Goal: Task Accomplishment & Management: Complete application form

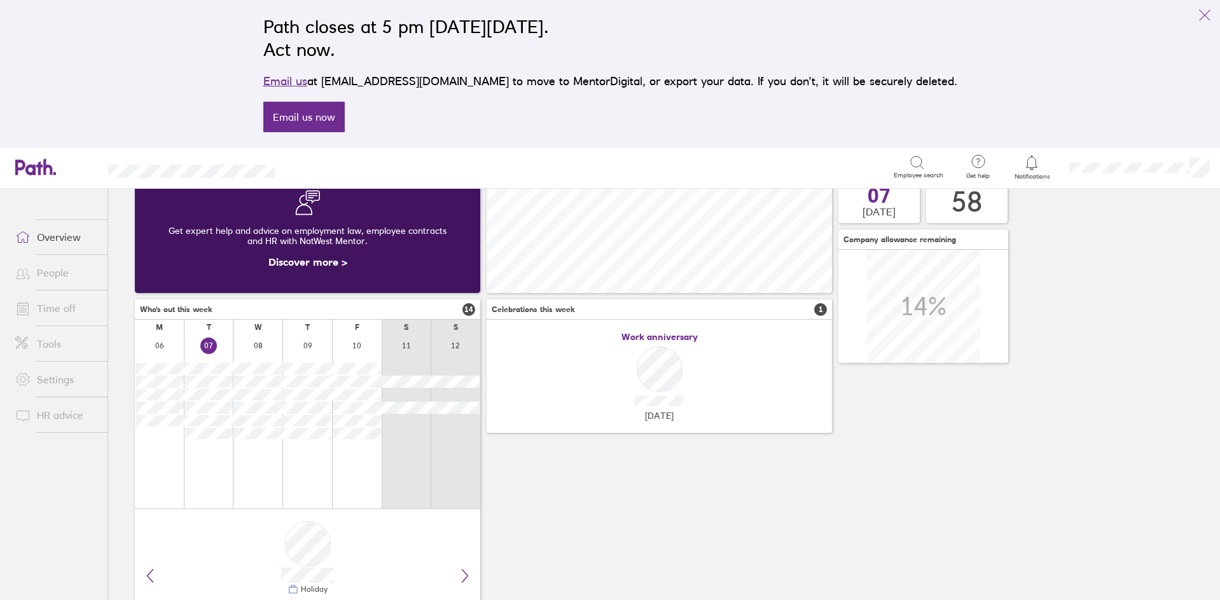
scroll to position [146, 0]
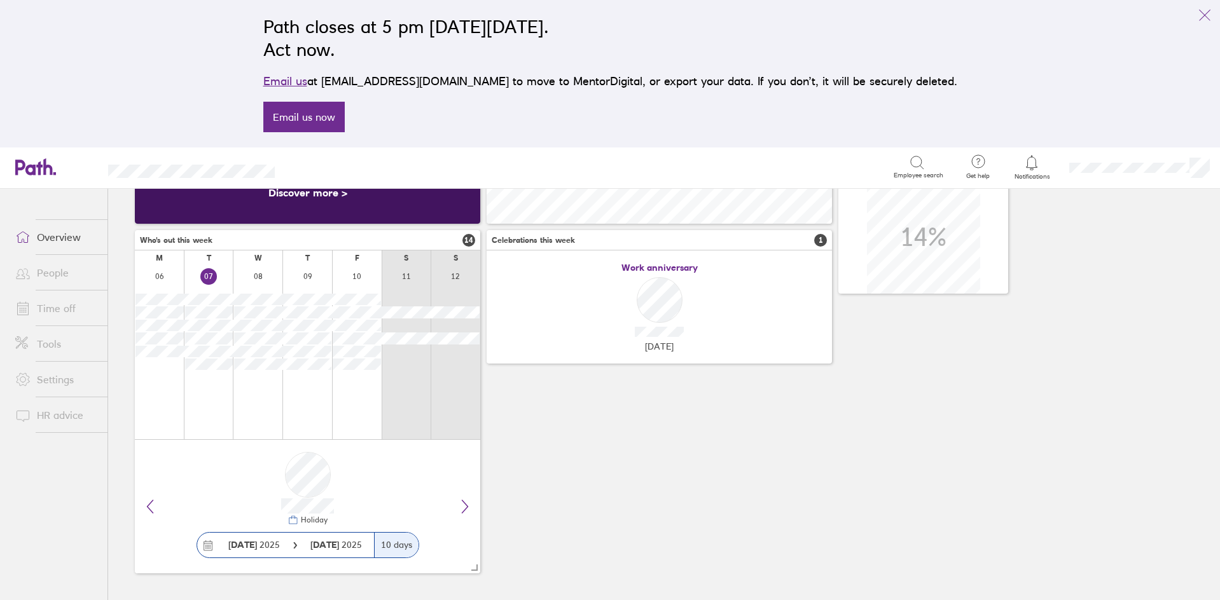
click at [62, 312] on link "Time off" at bounding box center [56, 308] width 102 height 25
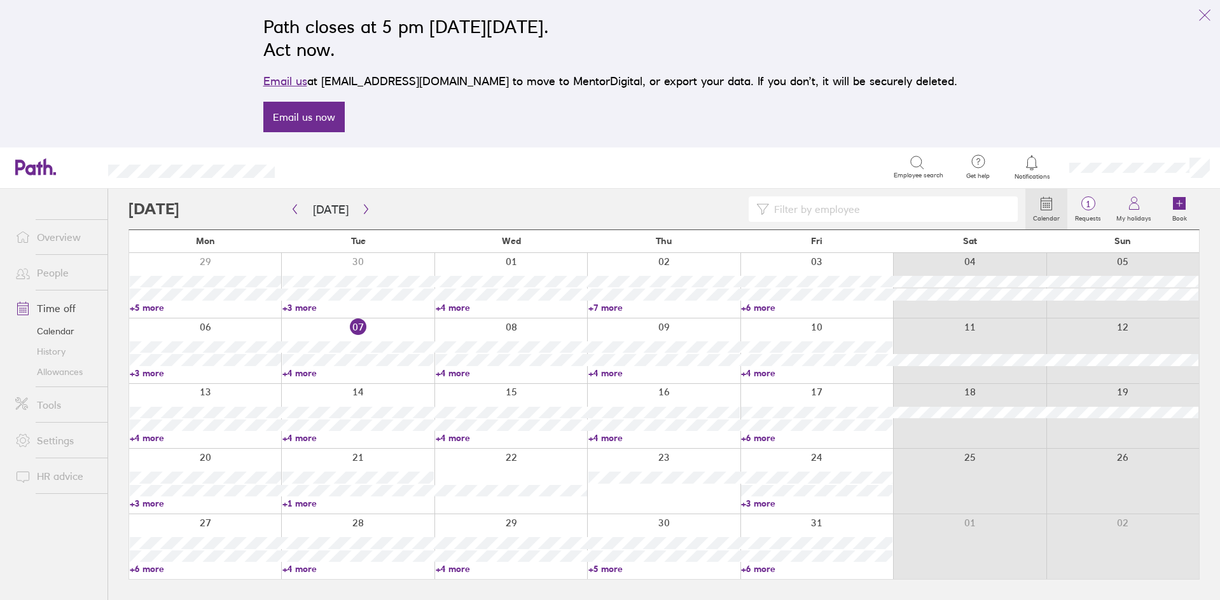
click at [289, 375] on link "+4 more" at bounding box center [357, 373] width 151 height 11
click at [481, 208] on div at bounding box center [576, 208] width 897 height 25
click at [345, 376] on link "+4 more" at bounding box center [357, 373] width 151 height 11
click at [373, 329] on div at bounding box center [357, 351] width 153 height 65
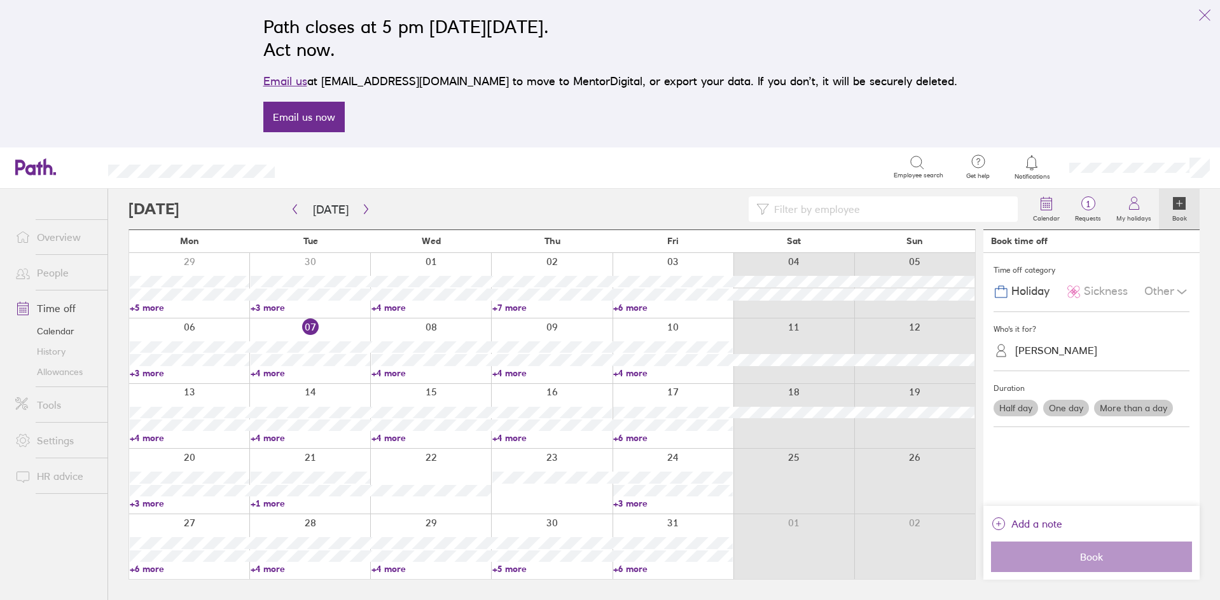
click at [1069, 355] on div "[PERSON_NAME]" at bounding box center [1056, 351] width 82 height 12
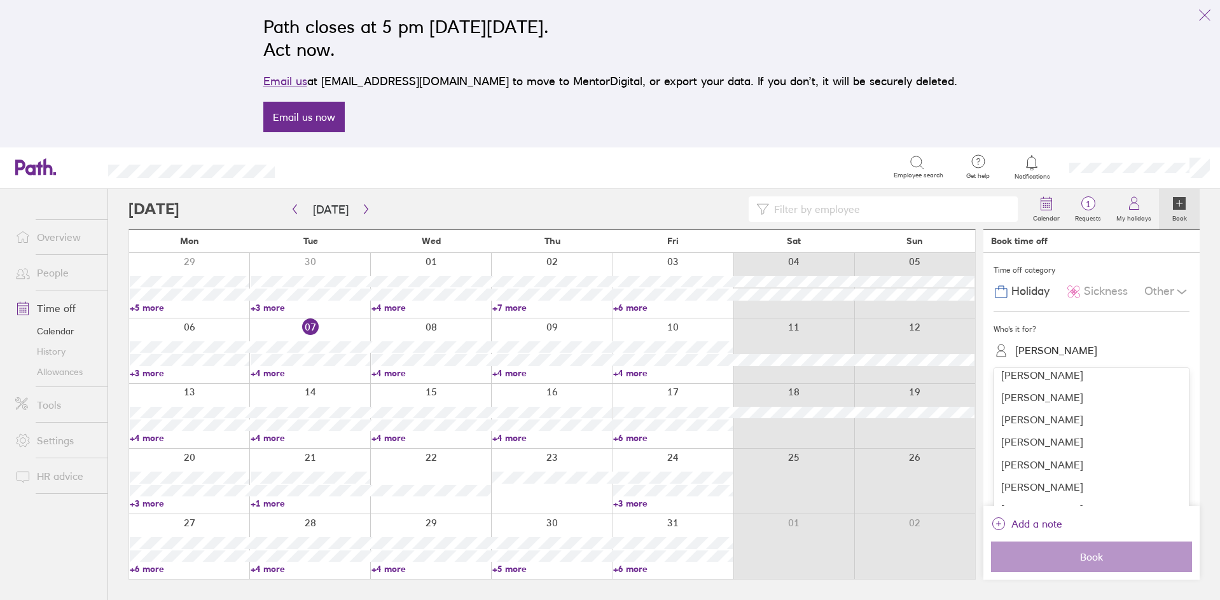
scroll to position [254, 0]
click at [1036, 375] on div "[PERSON_NAME]" at bounding box center [1091, 374] width 196 height 22
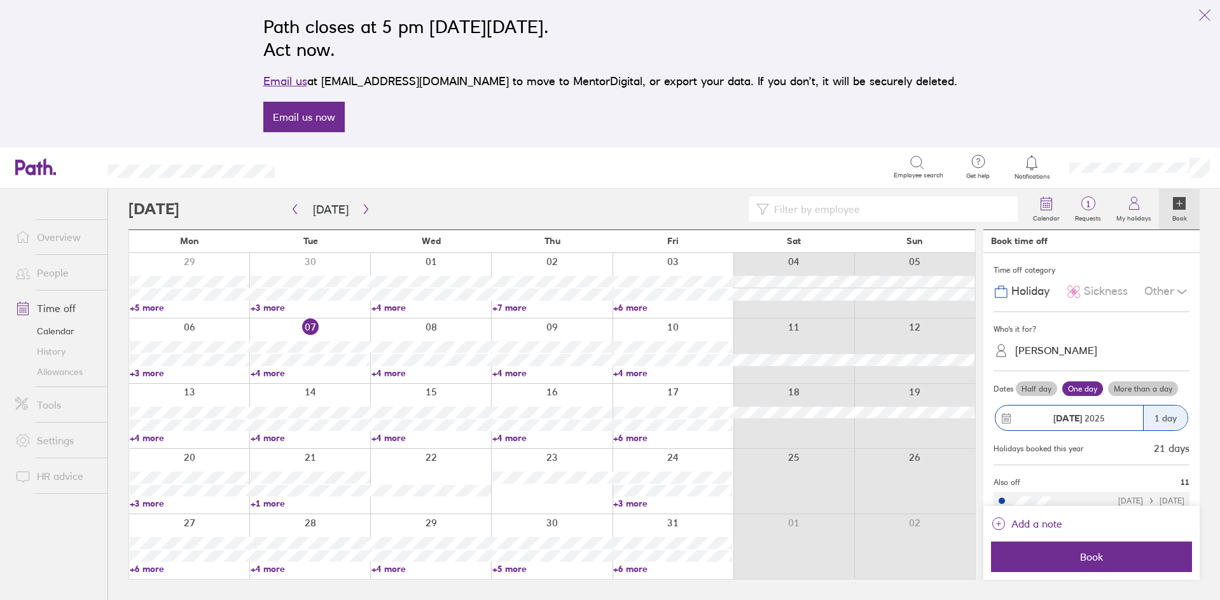
click at [1088, 305] on div "Time off category Holiday Sickness Other" at bounding box center [1091, 282] width 196 height 59
click at [1089, 300] on div "Sickness" at bounding box center [1097, 292] width 62 height 24
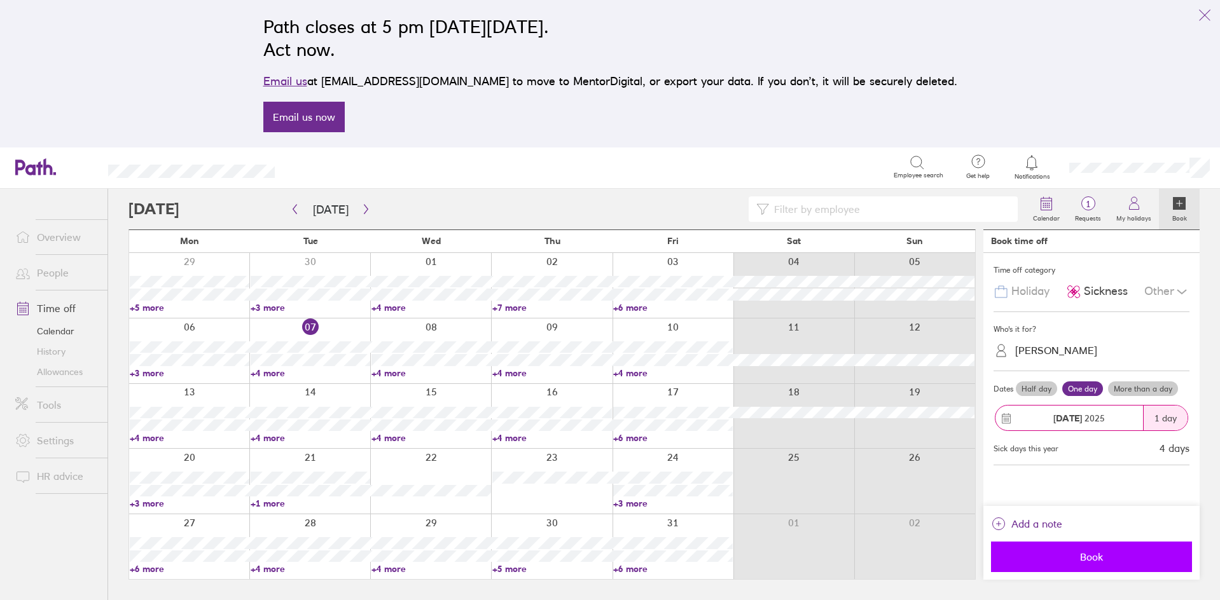
click at [1079, 557] on span "Book" at bounding box center [1091, 556] width 183 height 11
